Goal: Task Accomplishment & Management: Use online tool/utility

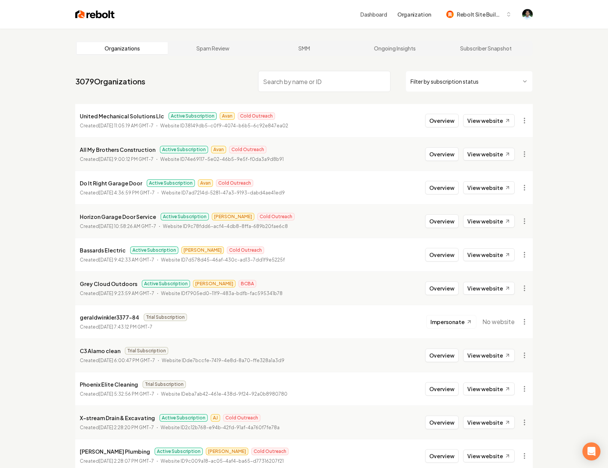
click at [293, 84] on input "search" at bounding box center [324, 81] width 133 height 21
click at [278, 82] on input "search" at bounding box center [324, 81] width 133 height 21
click at [220, 83] on nav "3079 Organizations Filter by subscription status" at bounding box center [304, 84] width 458 height 33
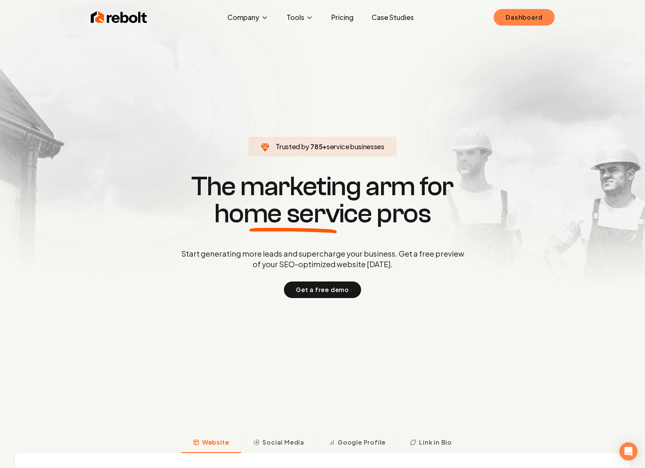
click at [525, 21] on link "Dashboard" at bounding box center [524, 17] width 61 height 17
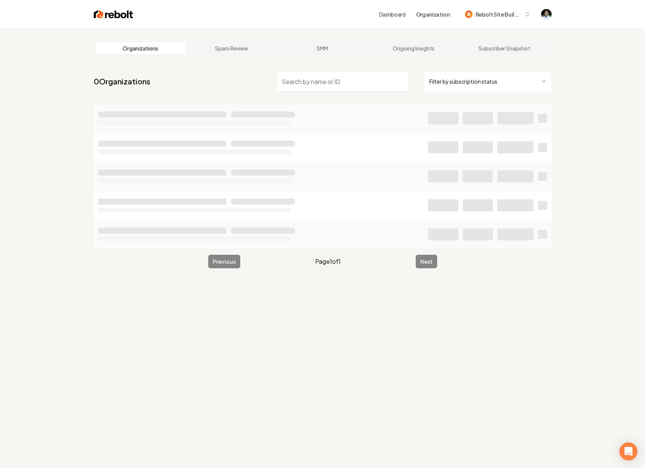
click at [331, 87] on input "search" at bounding box center [343, 81] width 133 height 21
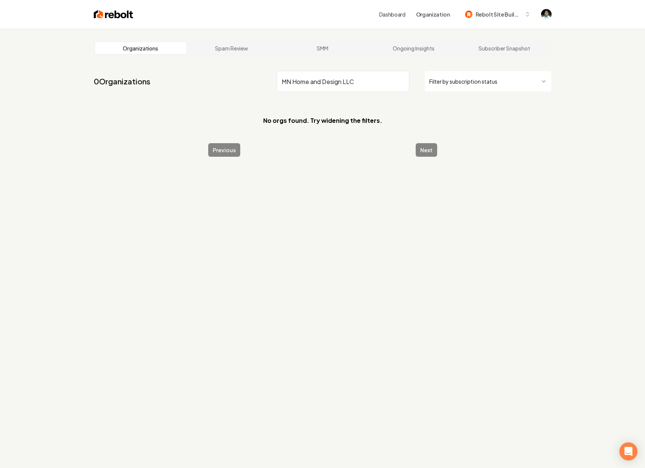
click at [367, 82] on input "MN Home and Design LLC" at bounding box center [343, 81] width 133 height 21
click at [367, 81] on input "MN Home and Design LLC" at bounding box center [343, 81] width 133 height 21
click at [351, 84] on input "MN Home and Design LLC" at bounding box center [343, 81] width 133 height 21
click at [326, 86] on input "MN Home" at bounding box center [343, 81] width 133 height 21
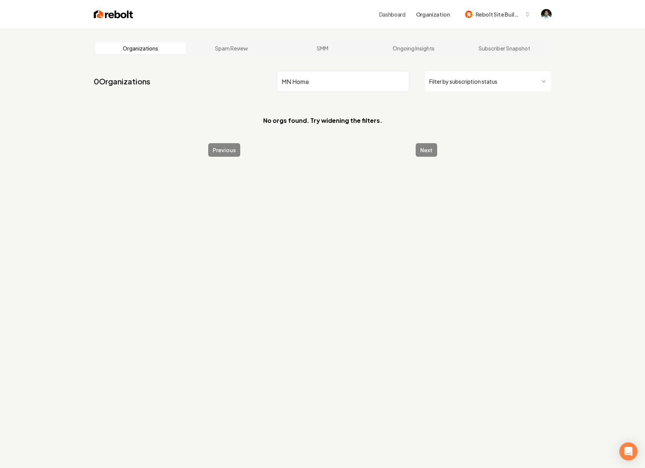
click at [326, 86] on input "MN Home" at bounding box center [343, 81] width 133 height 21
type input "[US_STATE]"
click at [316, 82] on input "[US_STATE]" at bounding box center [343, 81] width 133 height 21
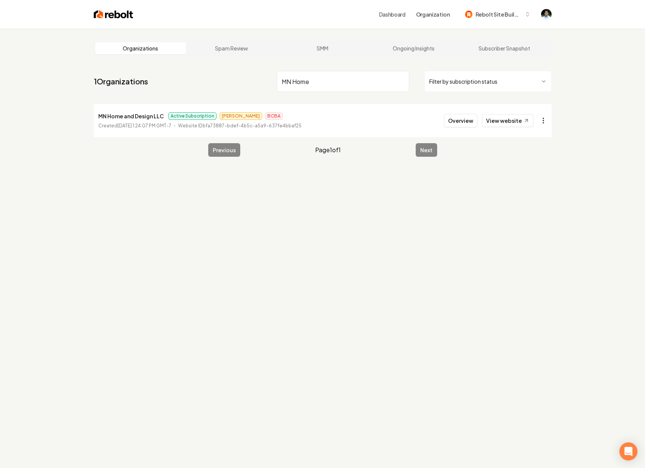
click at [546, 119] on html "Dashboard Organization Rebolt Site Builder Organizations Spam Review SMM Ongoin…" at bounding box center [322, 234] width 645 height 468
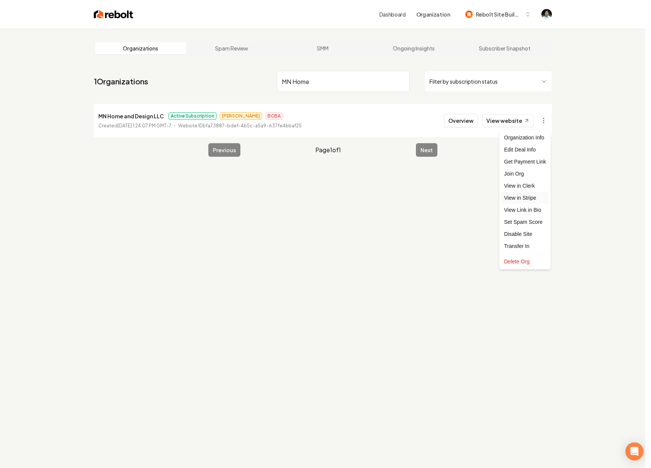
click at [533, 197] on link "View in Stripe" at bounding box center [525, 198] width 48 height 12
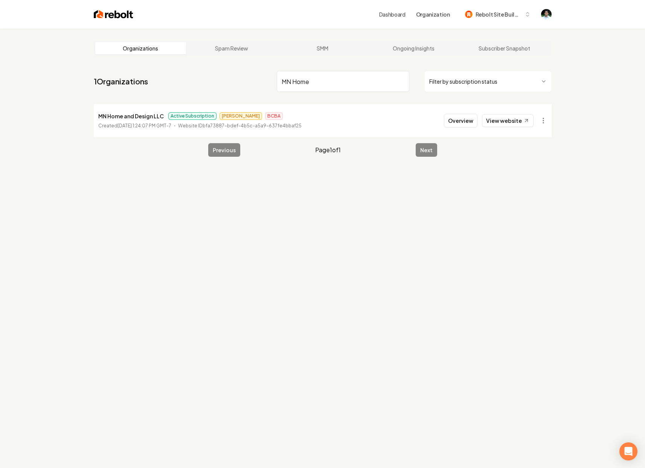
click at [352, 76] on input "MN Home" at bounding box center [343, 81] width 133 height 21
paste input "VEX Landscape & Excavation"
type input "VEX Landscape & Excavation"
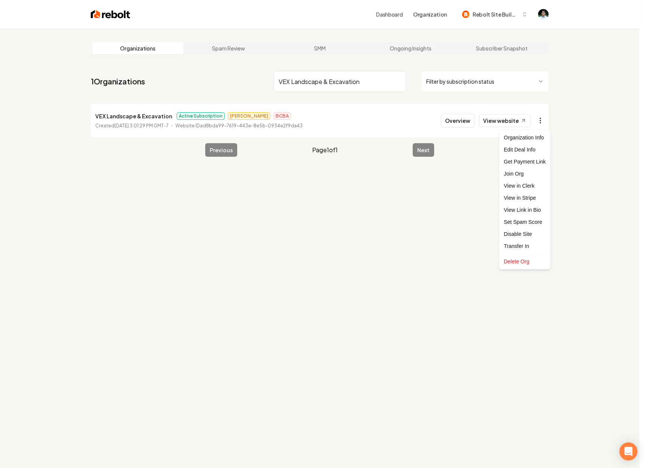
click at [546, 121] on html "Dashboard Organization Rebolt Site Builder Organizations Spam Review SMM Ongoin…" at bounding box center [322, 234] width 645 height 468
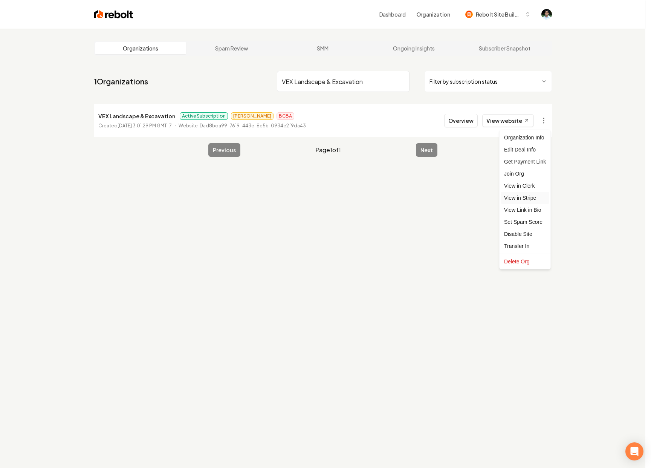
click at [530, 199] on link "View in Stripe" at bounding box center [525, 198] width 48 height 12
